Goal: Task Accomplishment & Management: Use online tool/utility

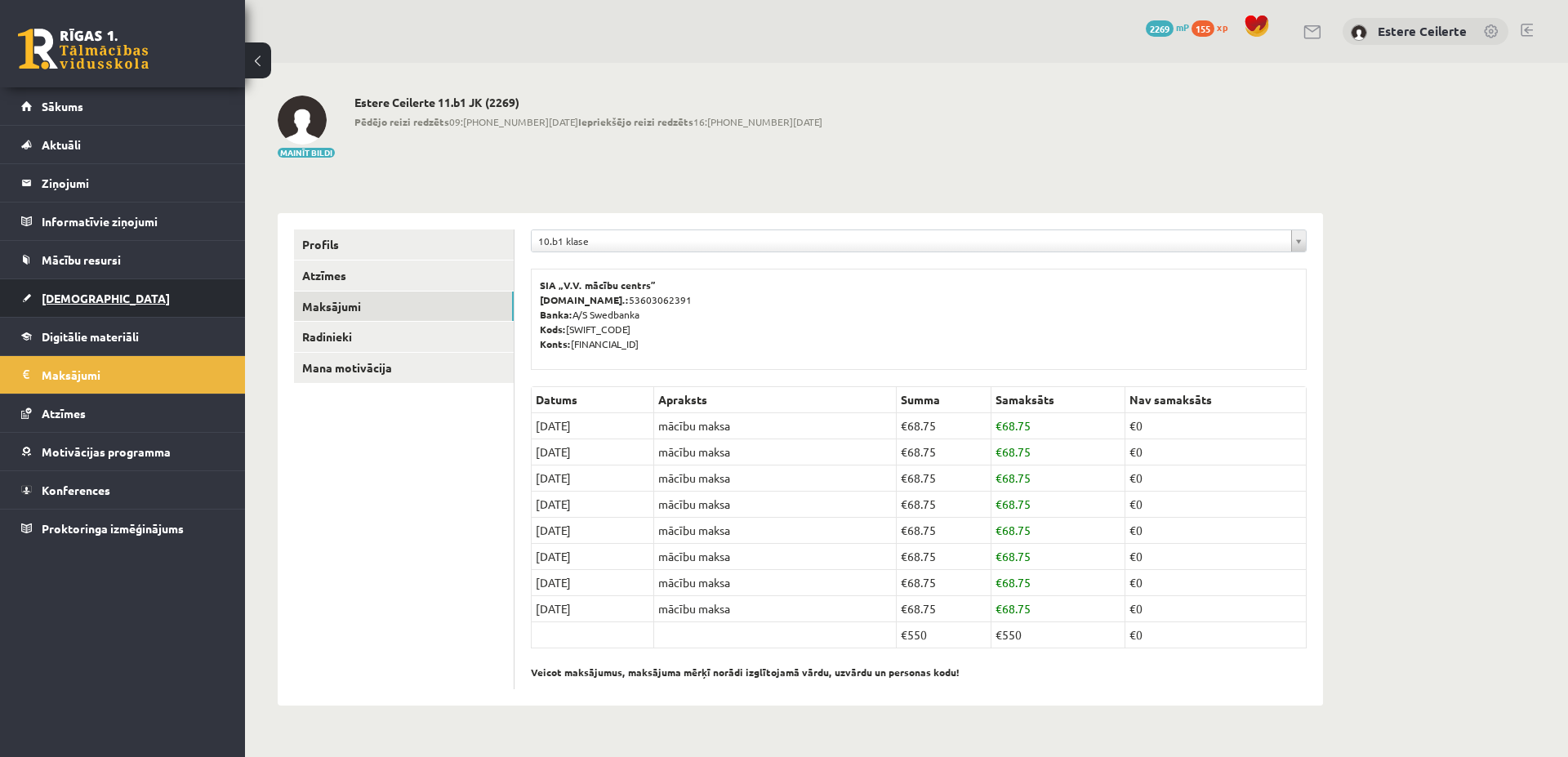
click at [122, 293] on link "[DEMOGRAPHIC_DATA]" at bounding box center [122, 298] width 203 height 37
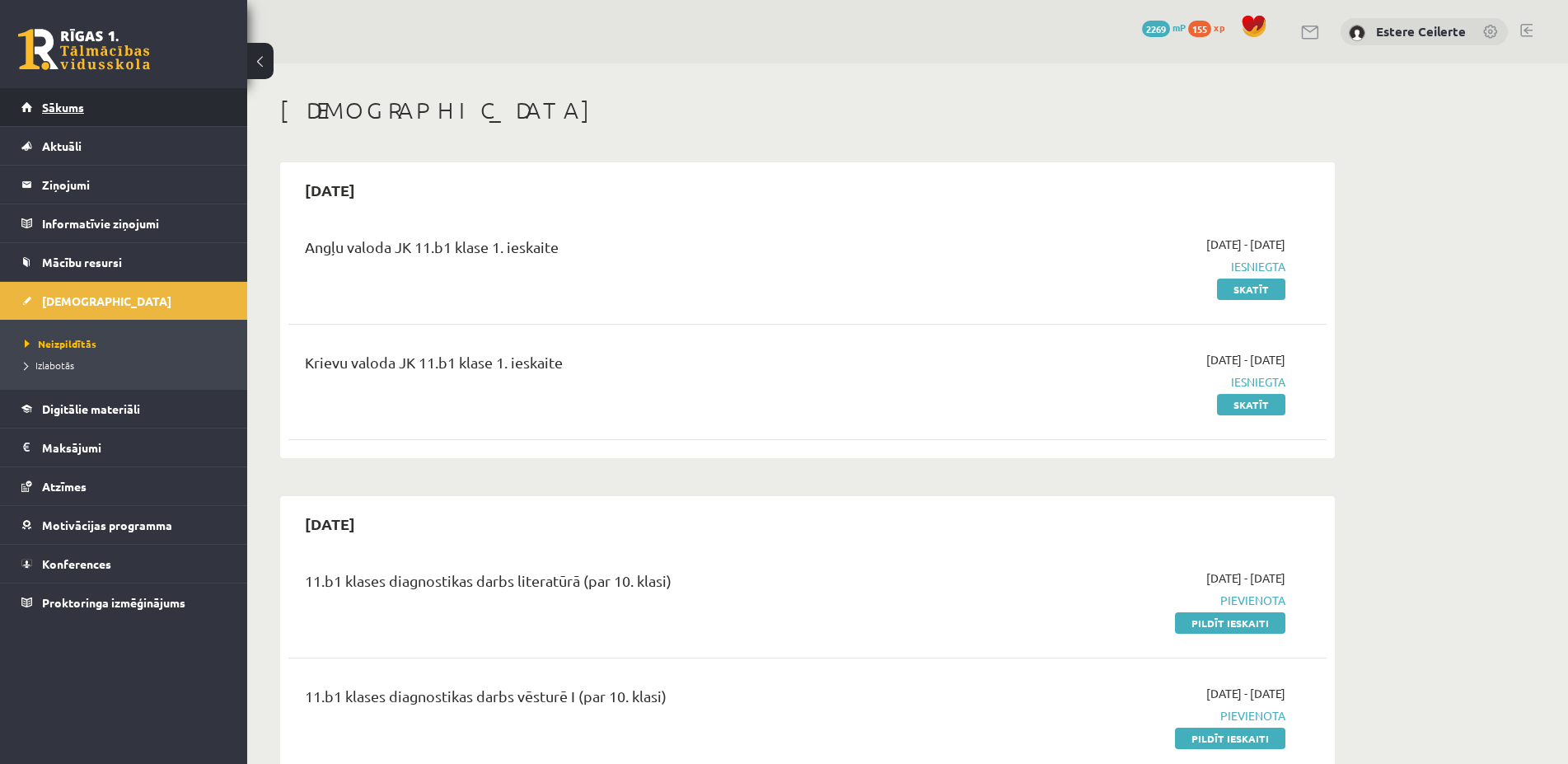
click at [58, 106] on span "Sākums" at bounding box center [63, 107] width 42 height 15
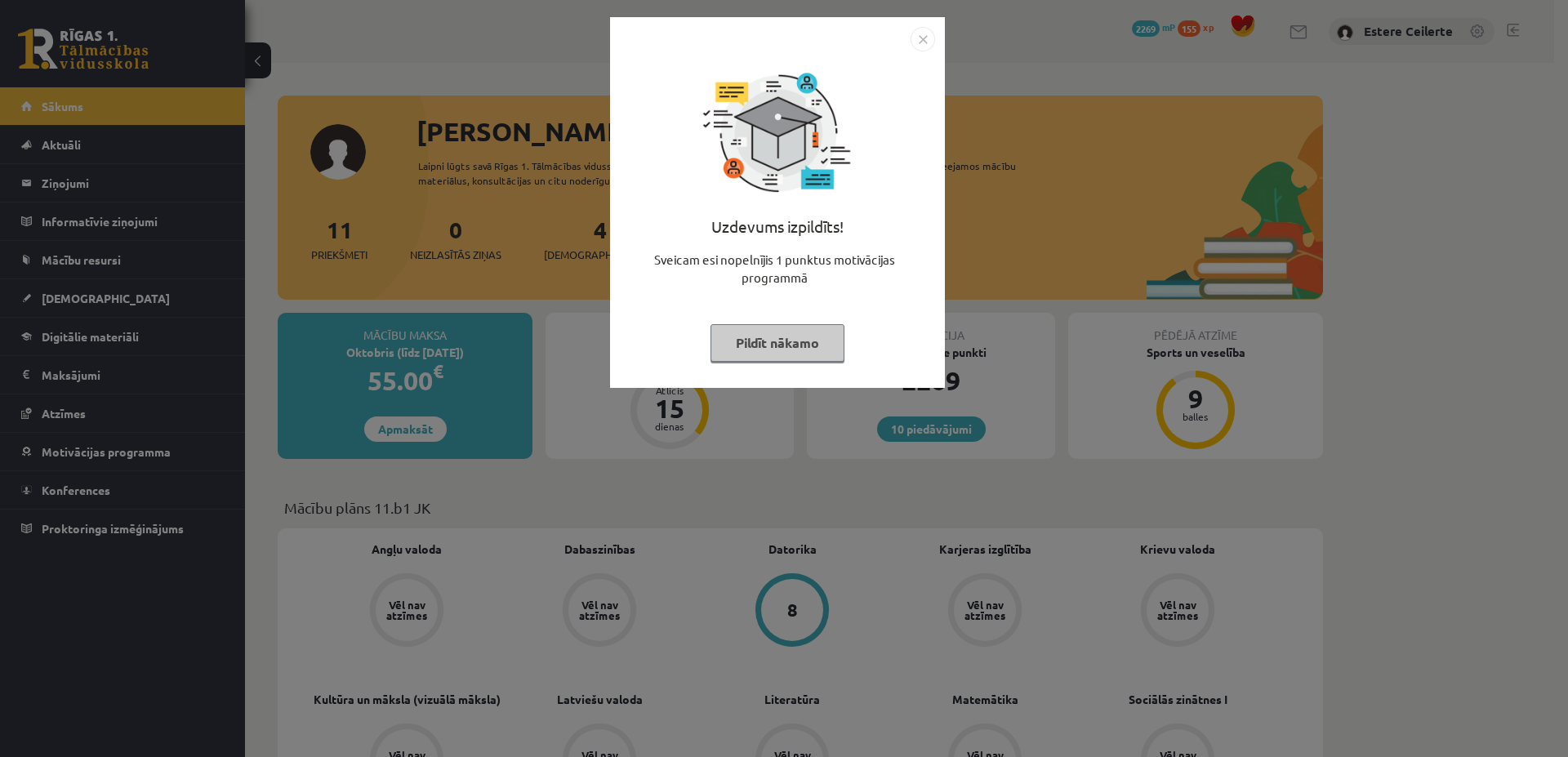
click at [789, 344] on button "Pildīt nākamo" at bounding box center [777, 342] width 134 height 37
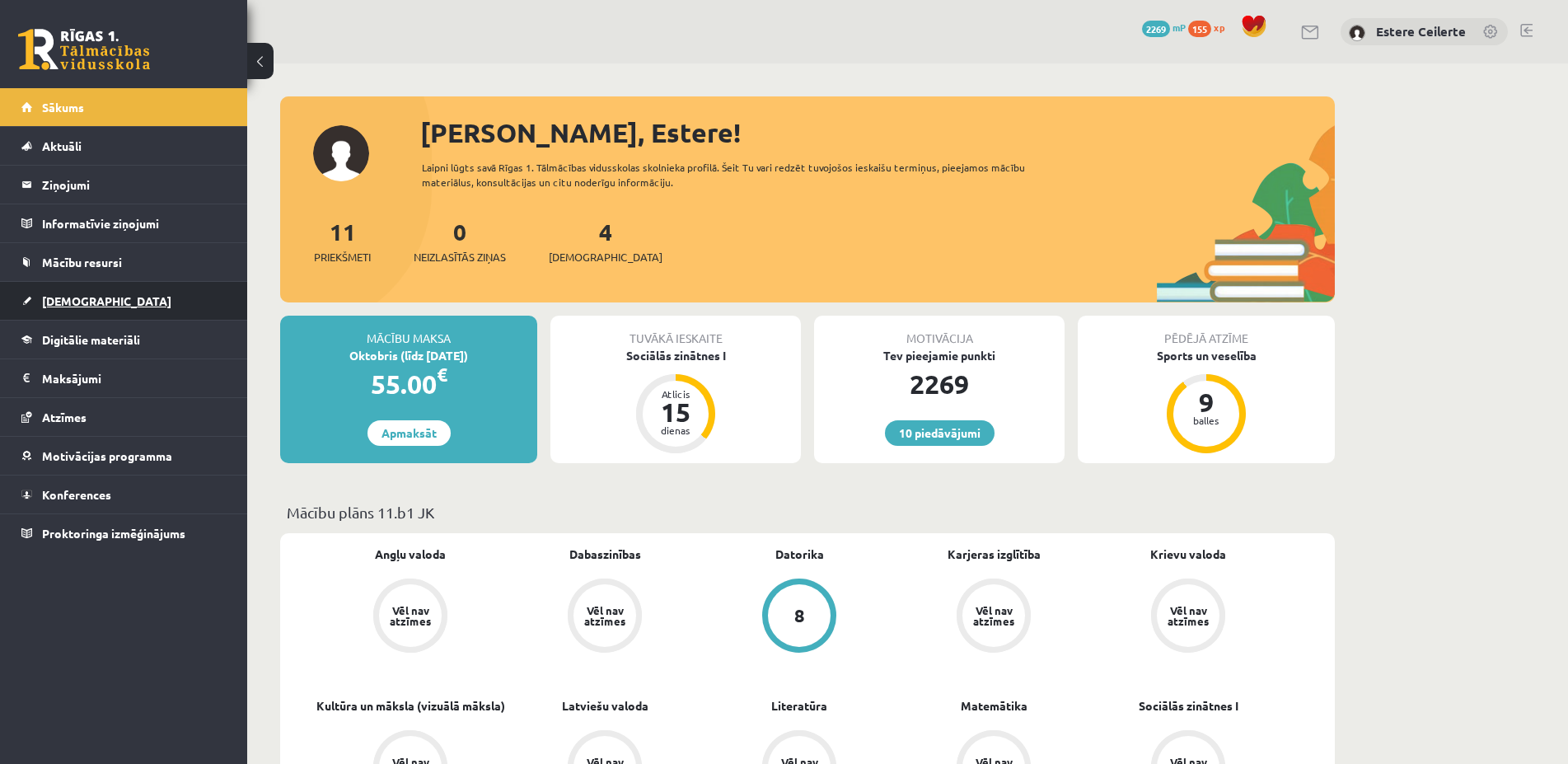
click at [94, 291] on link "[DEMOGRAPHIC_DATA]" at bounding box center [124, 301] width 205 height 38
